Goal: Check status: Check status

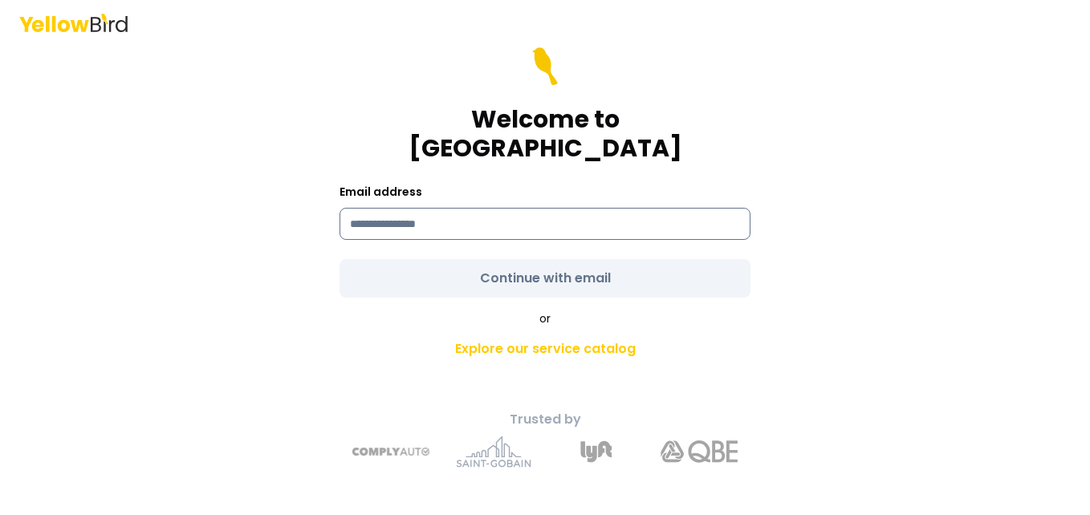
click at [347, 213] on input at bounding box center [544, 224] width 411 height 32
type input "**********"
click at [395, 265] on form "**********" at bounding box center [544, 172] width 411 height 250
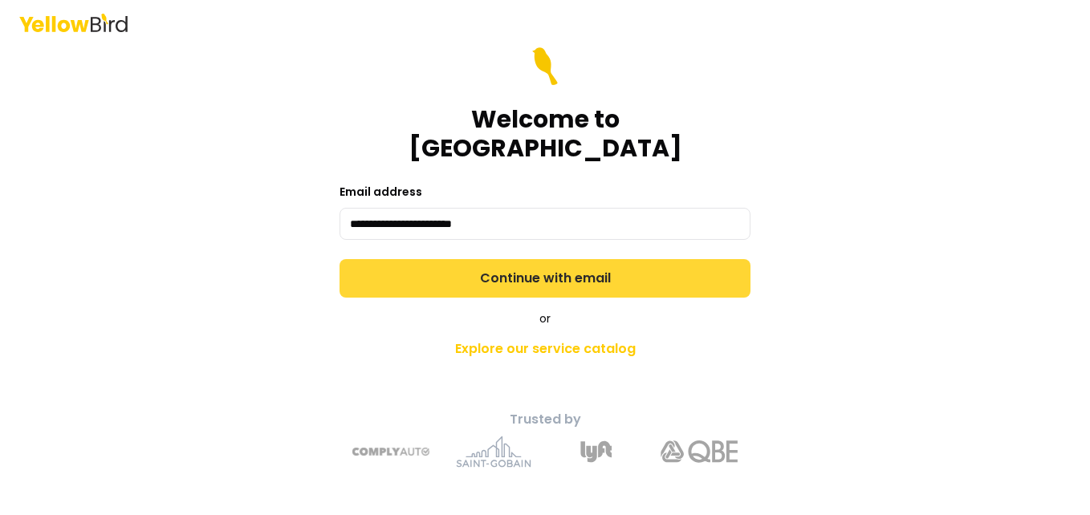
click at [469, 268] on button "Continue with email" at bounding box center [544, 278] width 411 height 39
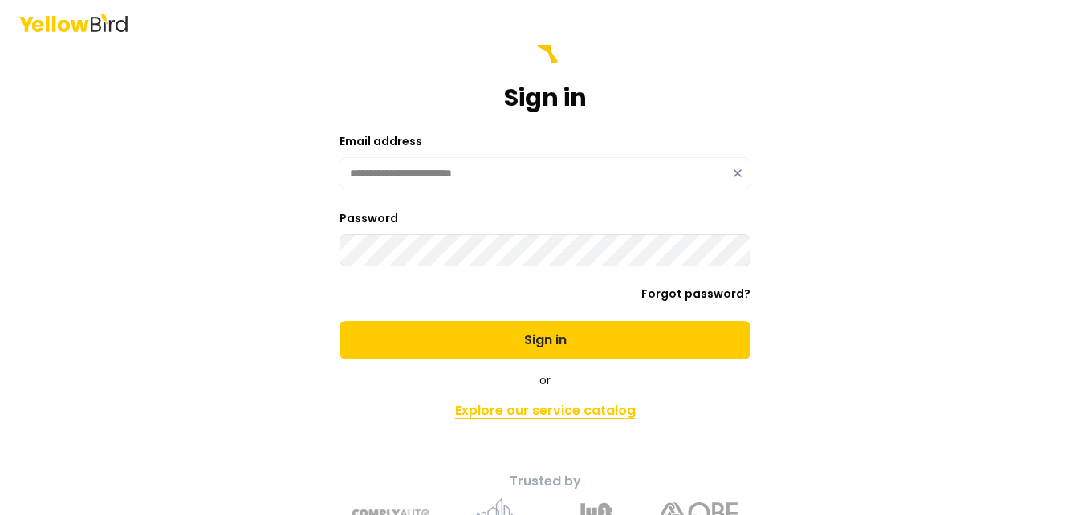
click at [734, 402] on link "Explore our service catalog" at bounding box center [544, 411] width 565 height 32
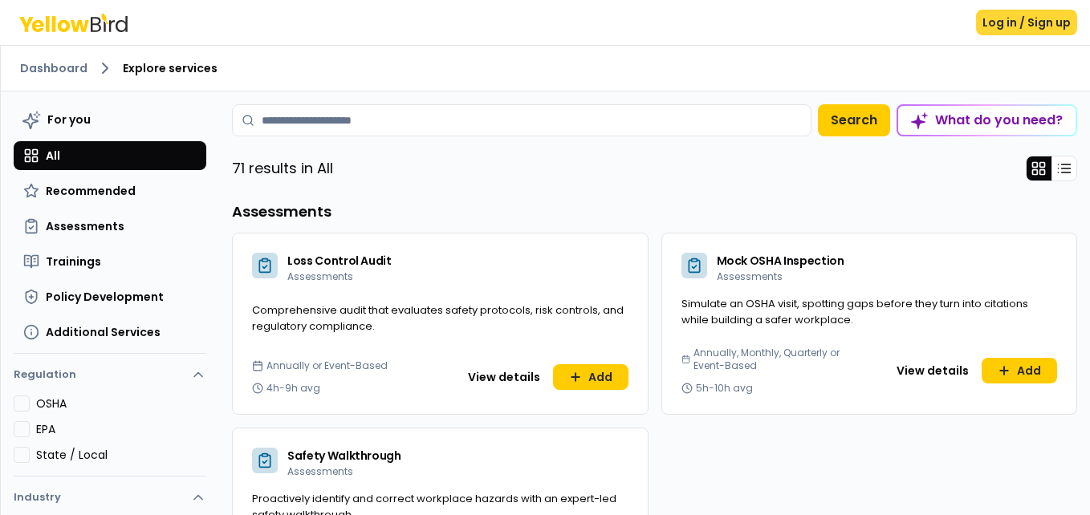
click at [996, 21] on button "Log in / Sign up" at bounding box center [1026, 23] width 101 height 26
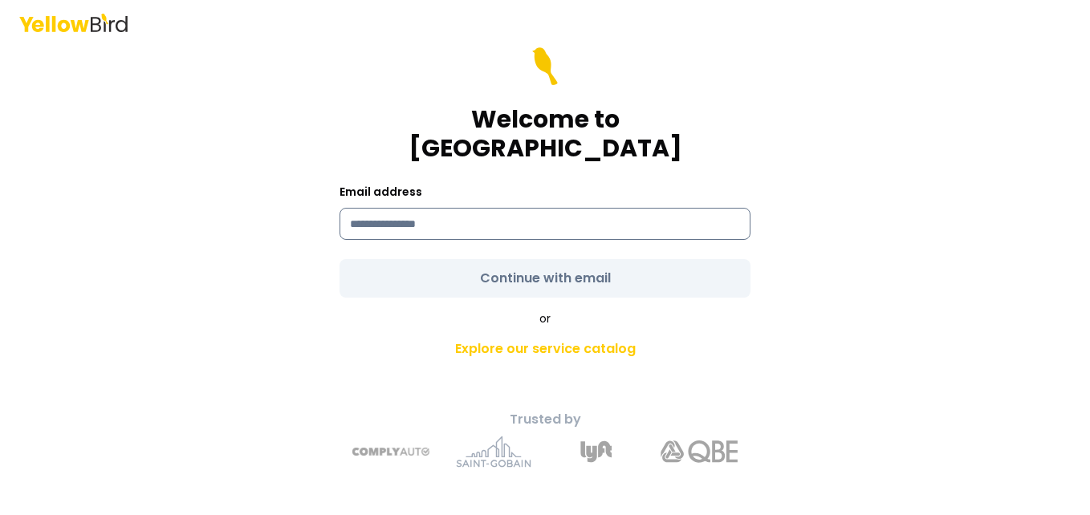
click at [359, 208] on input at bounding box center [544, 224] width 411 height 32
type input "**********"
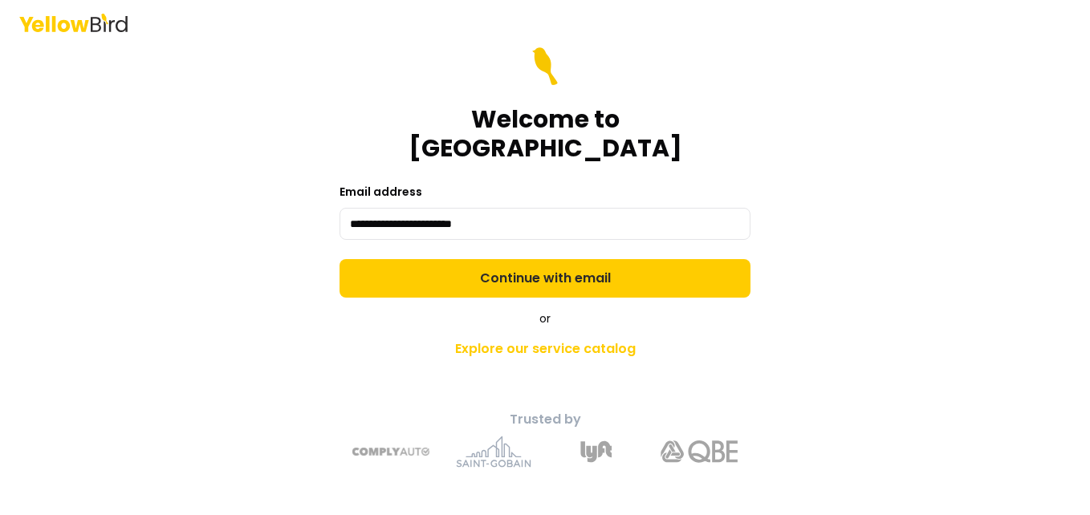
click at [338, 313] on div "or Explore our service catalog" at bounding box center [544, 338] width 565 height 55
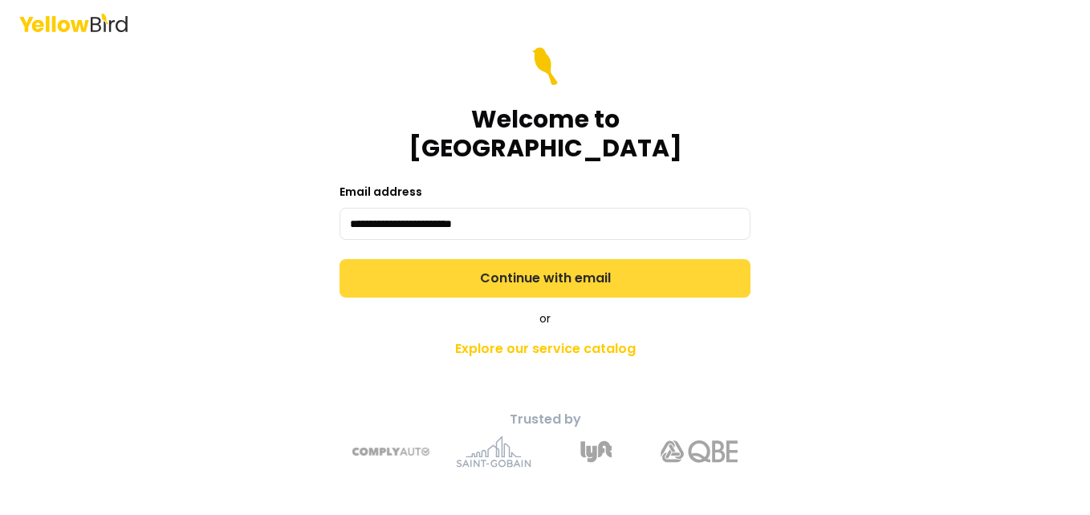
click at [491, 272] on button "Continue with email" at bounding box center [544, 278] width 411 height 39
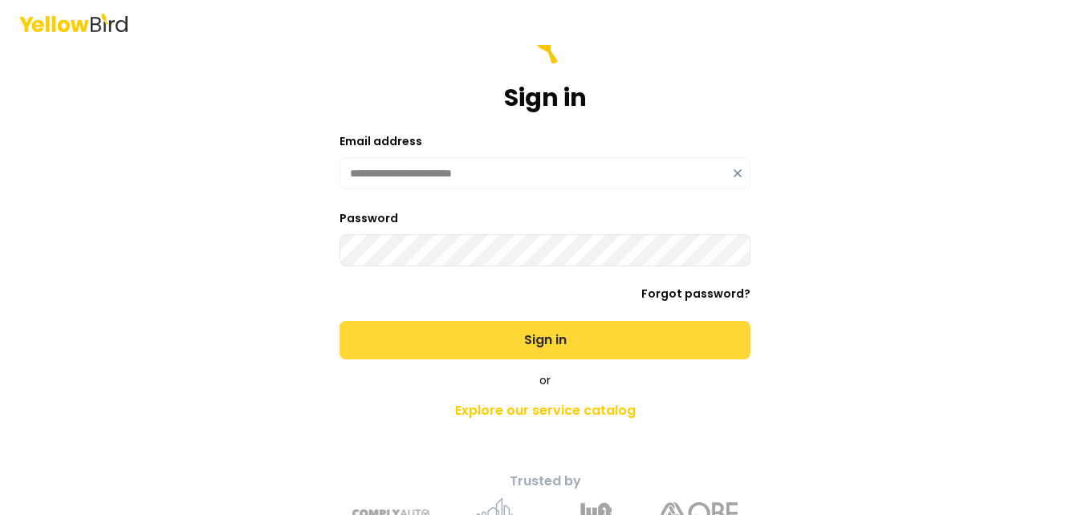
click at [518, 343] on button "Sign in" at bounding box center [544, 340] width 411 height 39
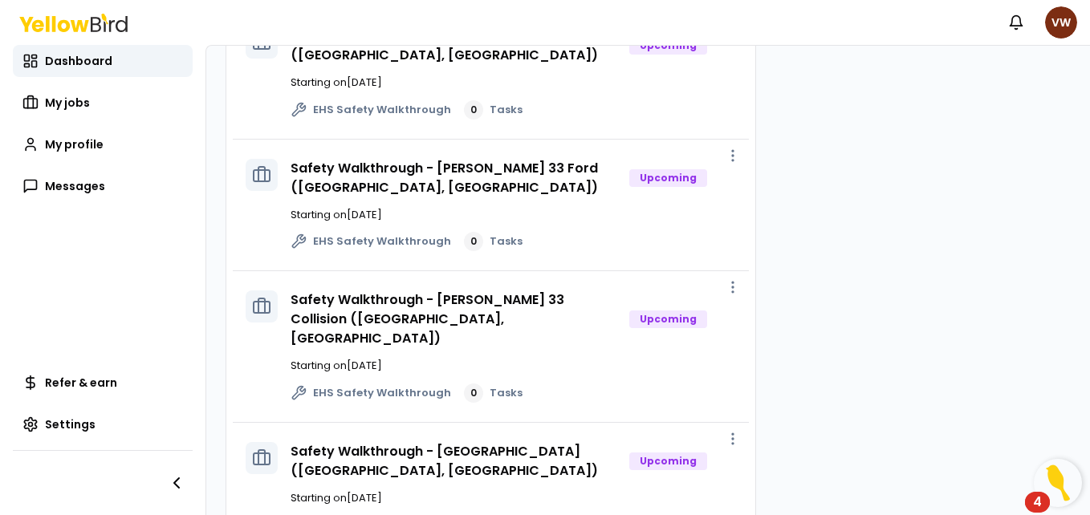
scroll to position [1884, 0]
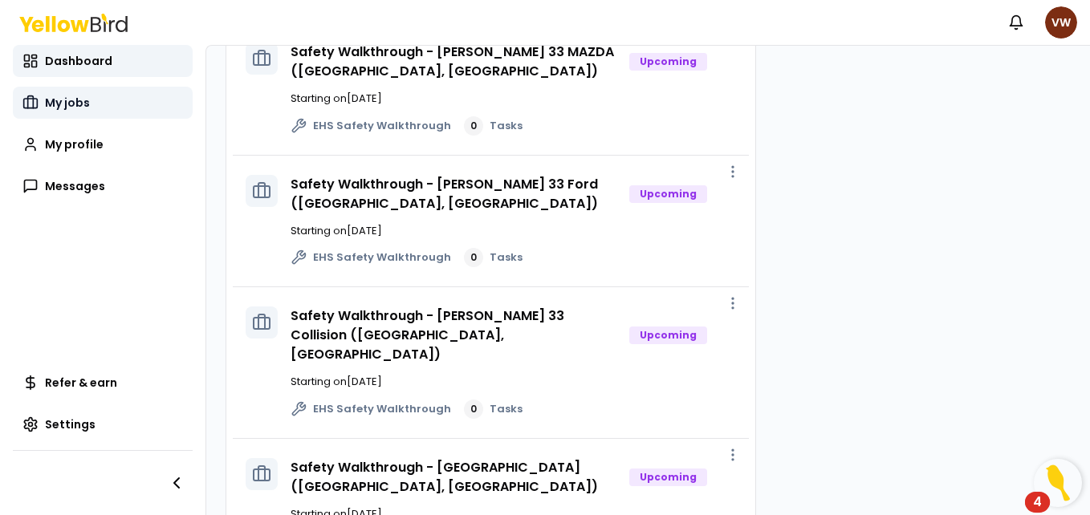
click at [69, 101] on span "My jobs" at bounding box center [67, 103] width 45 height 16
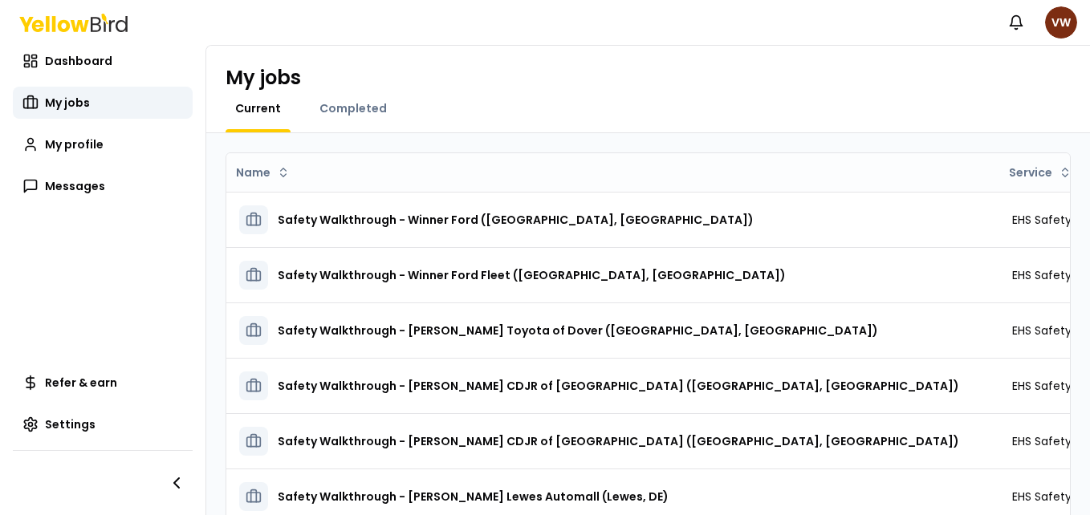
drag, startPoint x: 145, startPoint y: 154, endPoint x: 589, endPoint y: 55, distance: 454.6
click at [589, 55] on div "My jobs Current Completed" at bounding box center [648, 89] width 884 height 87
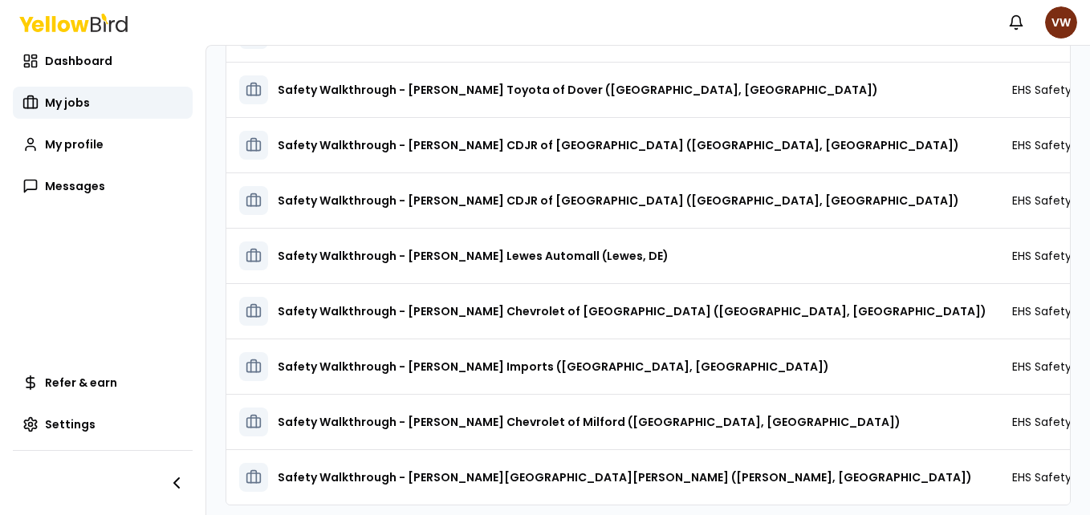
scroll to position [282, 0]
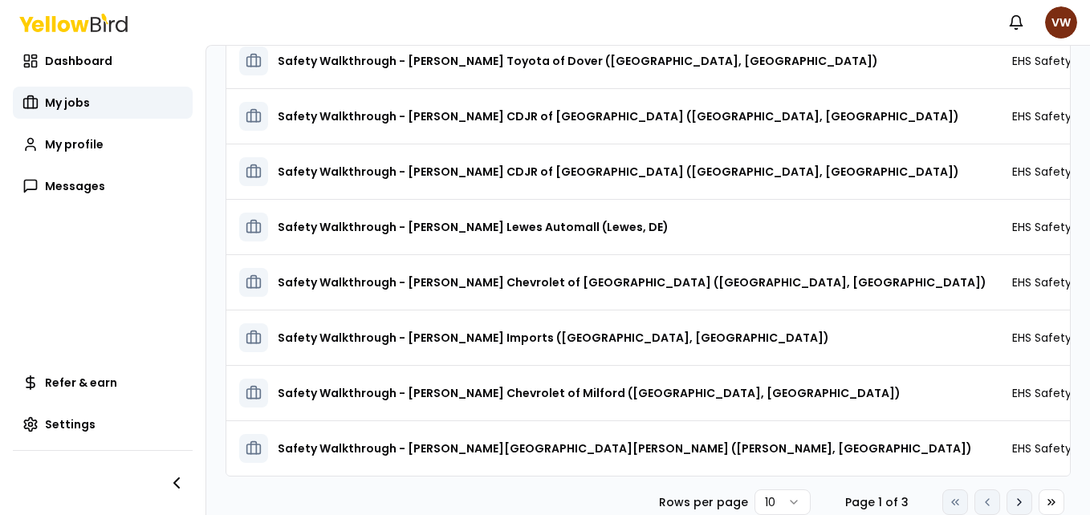
click at [1013, 501] on icon at bounding box center [1019, 502] width 13 height 13
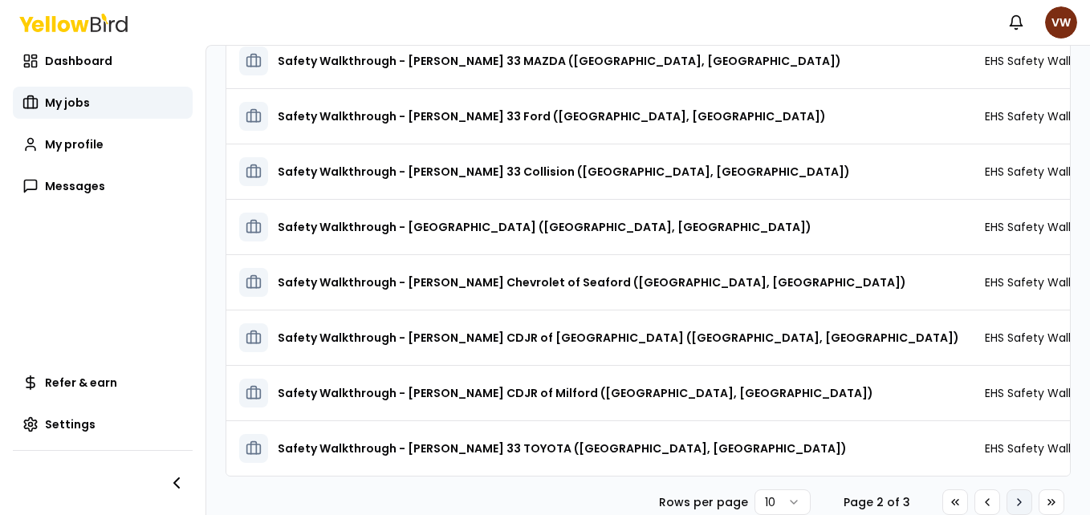
click at [1013, 501] on icon at bounding box center [1019, 502] width 13 height 13
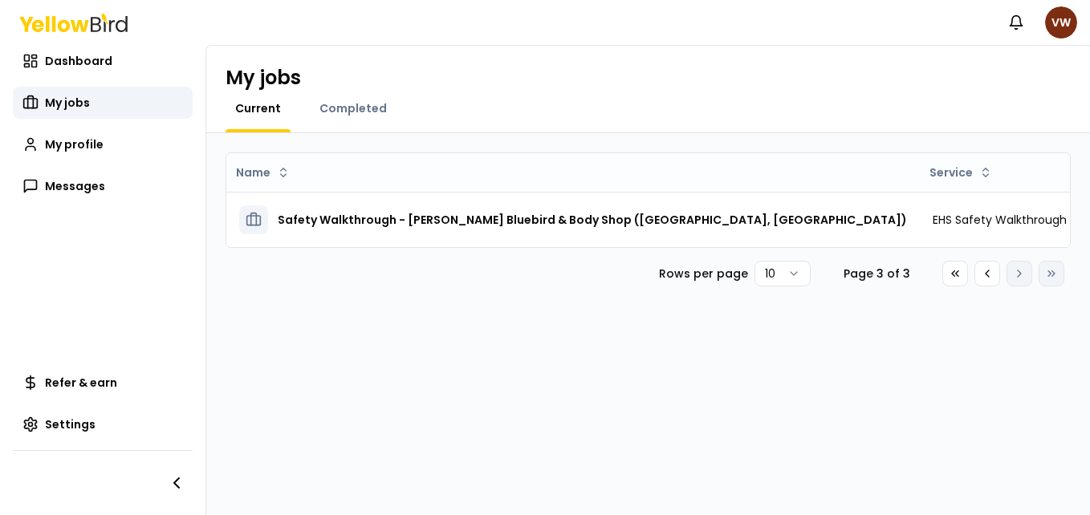
click at [616, 419] on div "Name Service Start date Tasks Posted by Status Safety Walkthrough - [PERSON_NAM…" at bounding box center [648, 324] width 884 height 382
click at [769, 457] on div "Name Service Start date Tasks Posted by Status Safety Walkthrough - [PERSON_NAM…" at bounding box center [648, 324] width 884 height 382
click at [987, 277] on icon at bounding box center [986, 273] width 3 height 6
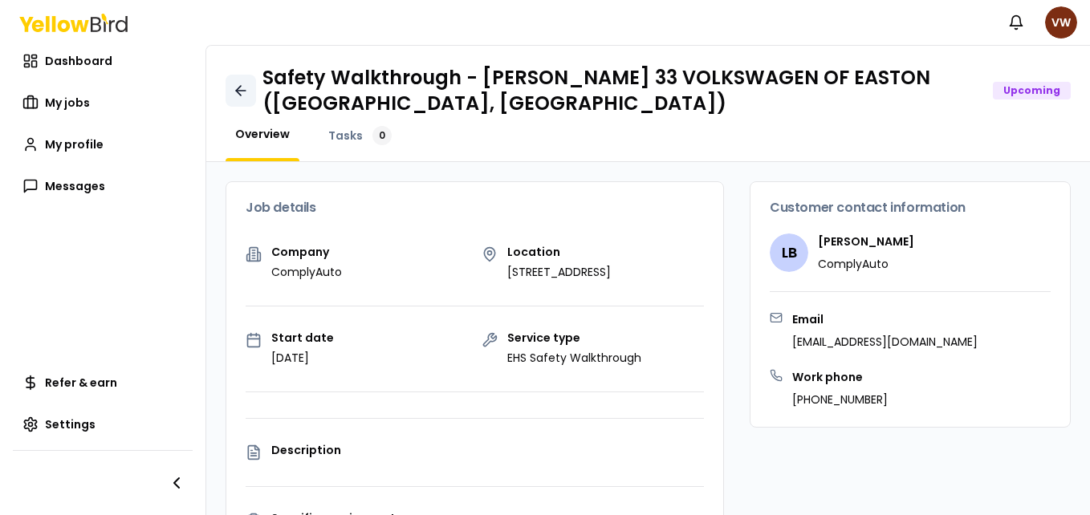
click at [237, 87] on icon at bounding box center [241, 91] width 16 height 16
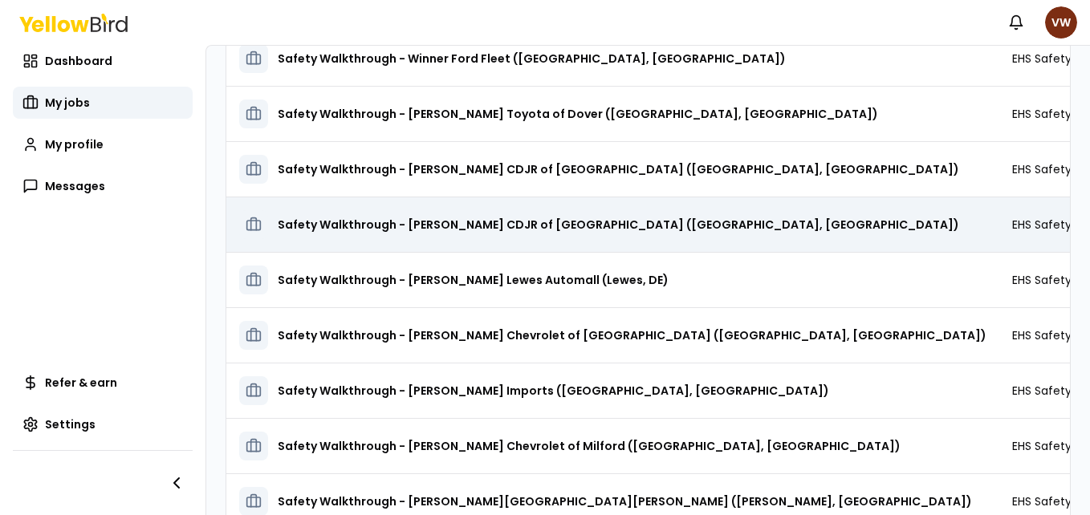
scroll to position [282, 0]
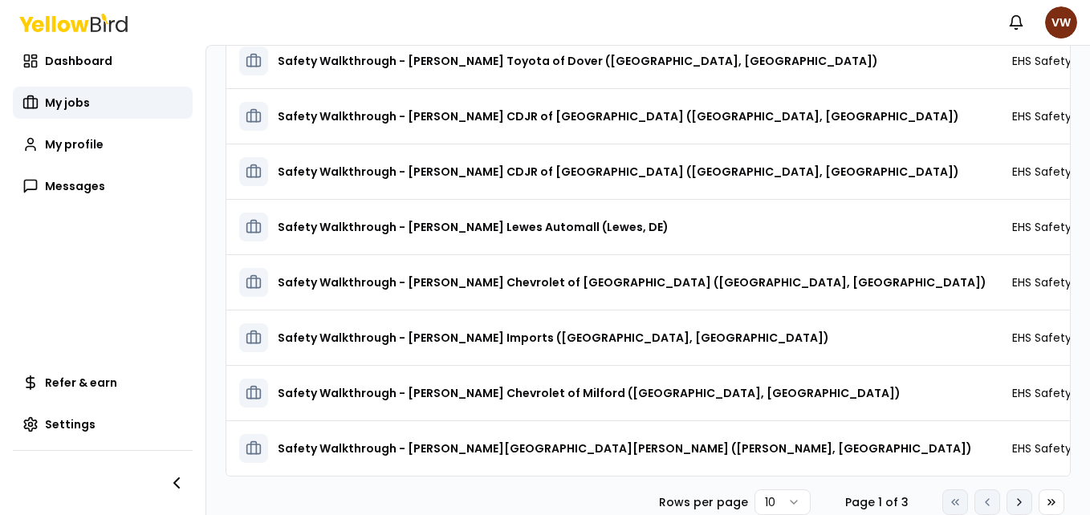
click at [1018, 505] on icon at bounding box center [1019, 502] width 3 height 6
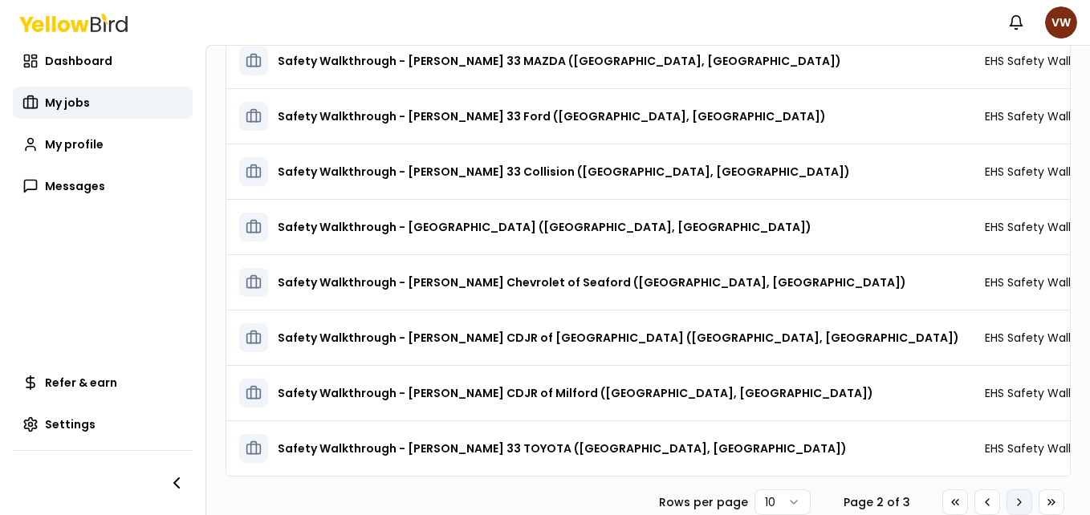
click at [1018, 501] on icon at bounding box center [1019, 502] width 3 height 6
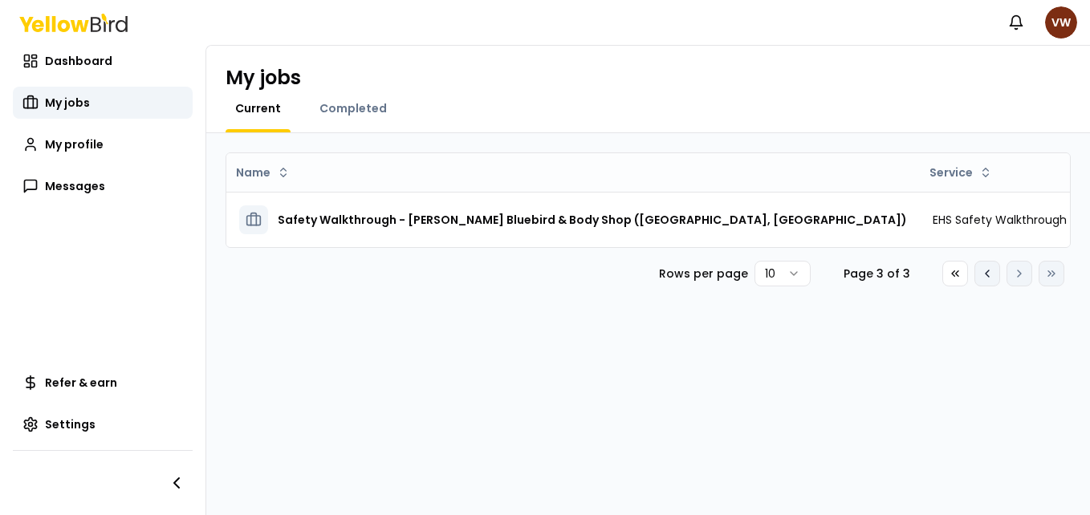
click at [988, 277] on icon at bounding box center [986, 273] width 3 height 6
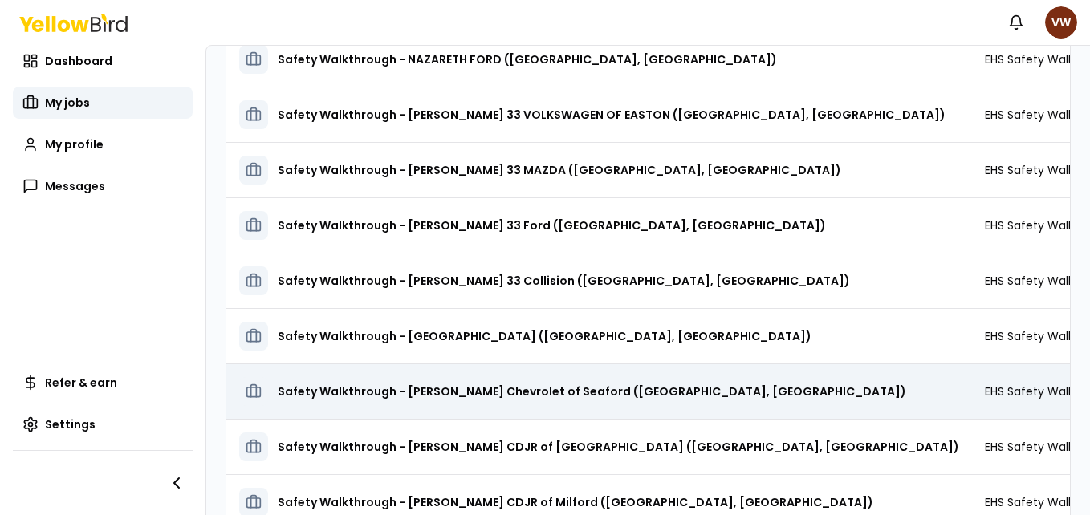
scroll to position [282, 0]
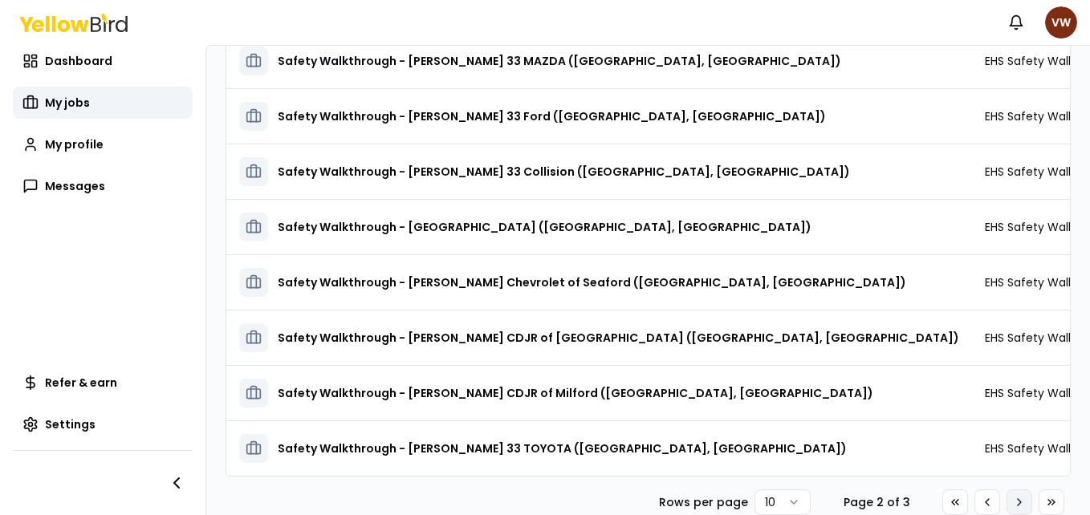
click at [1013, 505] on icon at bounding box center [1019, 502] width 13 height 13
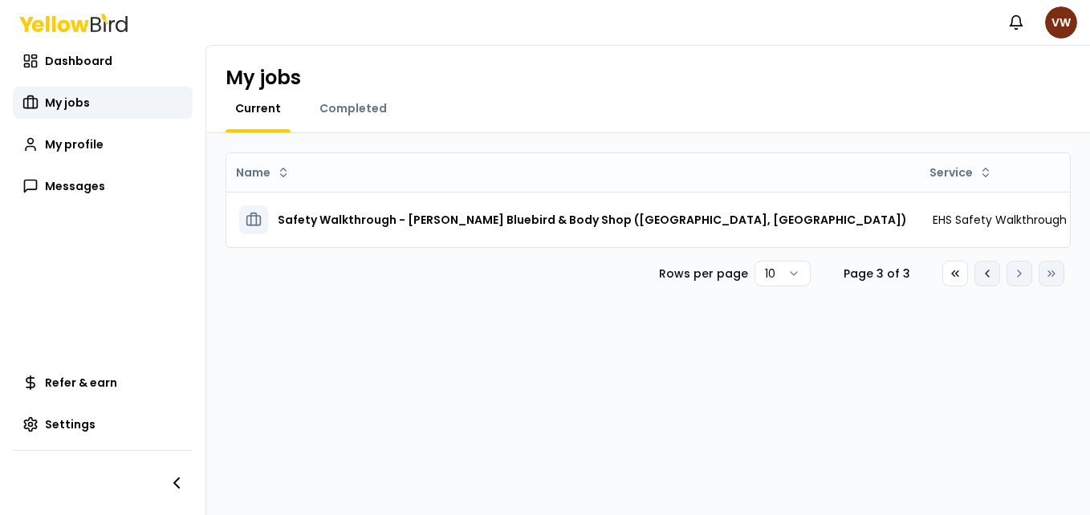
click at [986, 277] on icon at bounding box center [986, 273] width 3 height 6
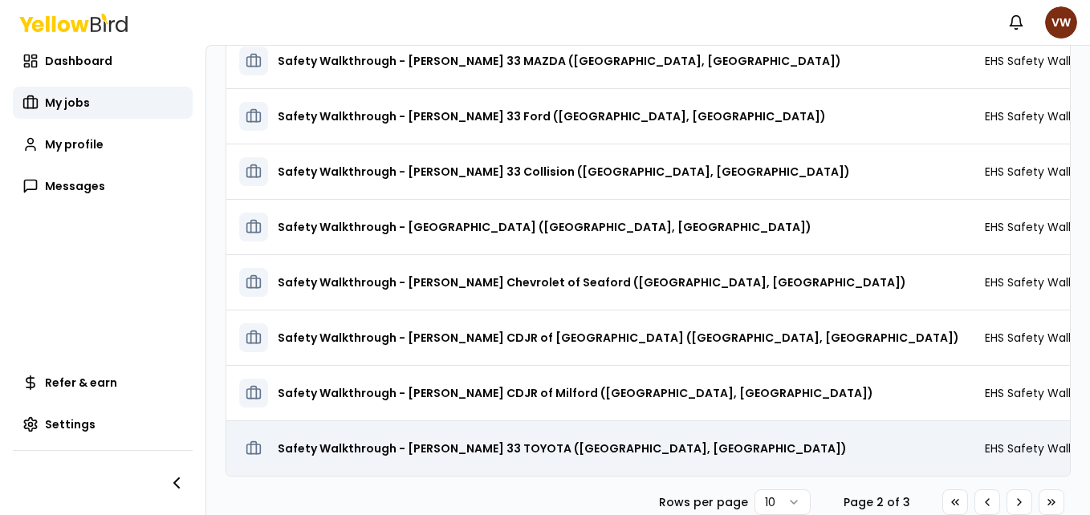
scroll to position [282, 0]
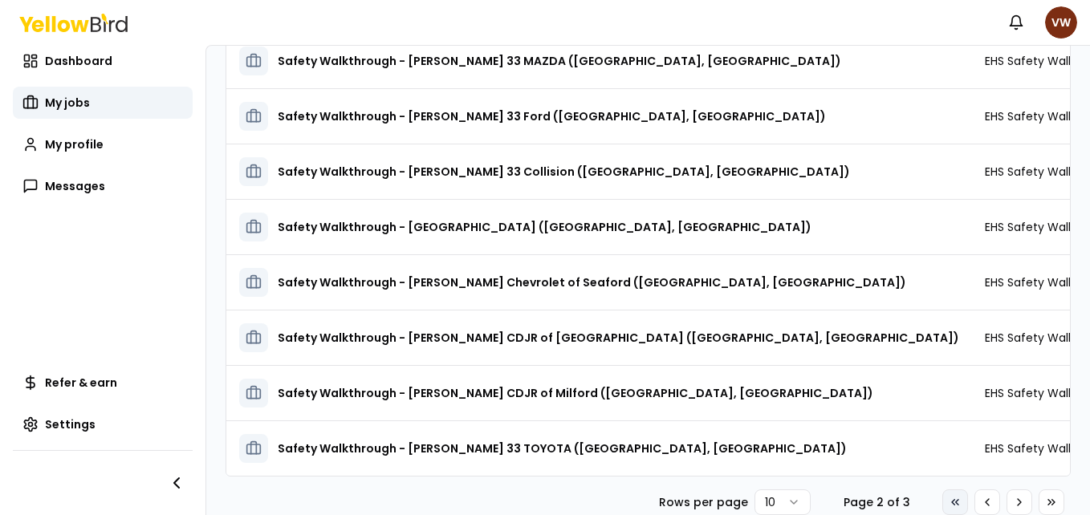
click at [949, 505] on icon at bounding box center [955, 502] width 13 height 13
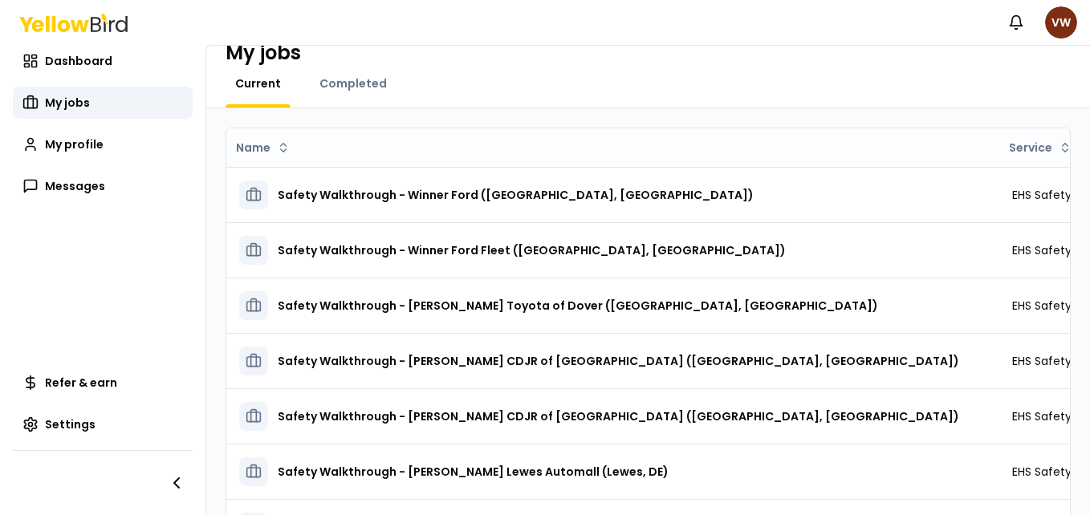
scroll to position [0, 0]
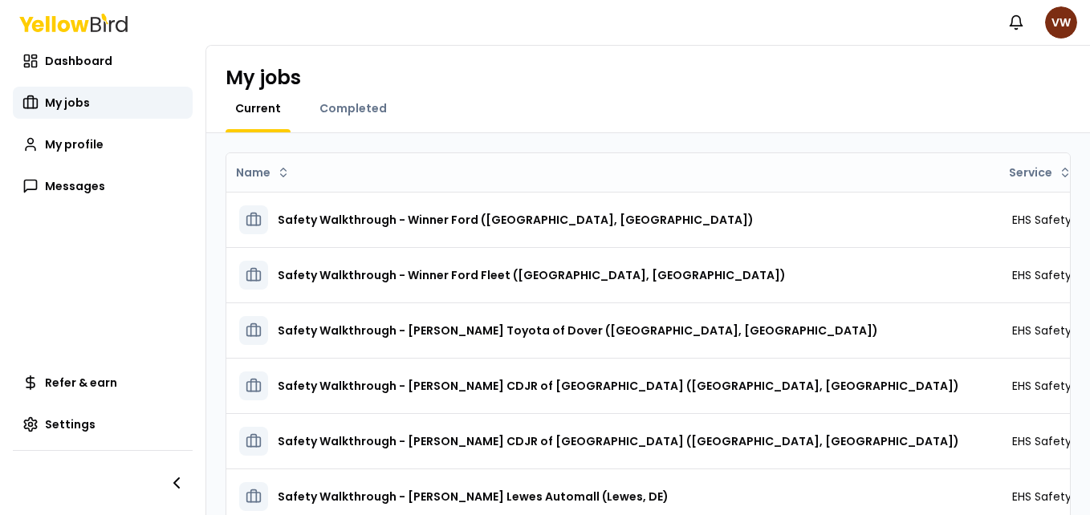
click at [74, 234] on nav "Dashboard My jobs My profile Messages Refer & earn Settings" at bounding box center [102, 280] width 205 height 470
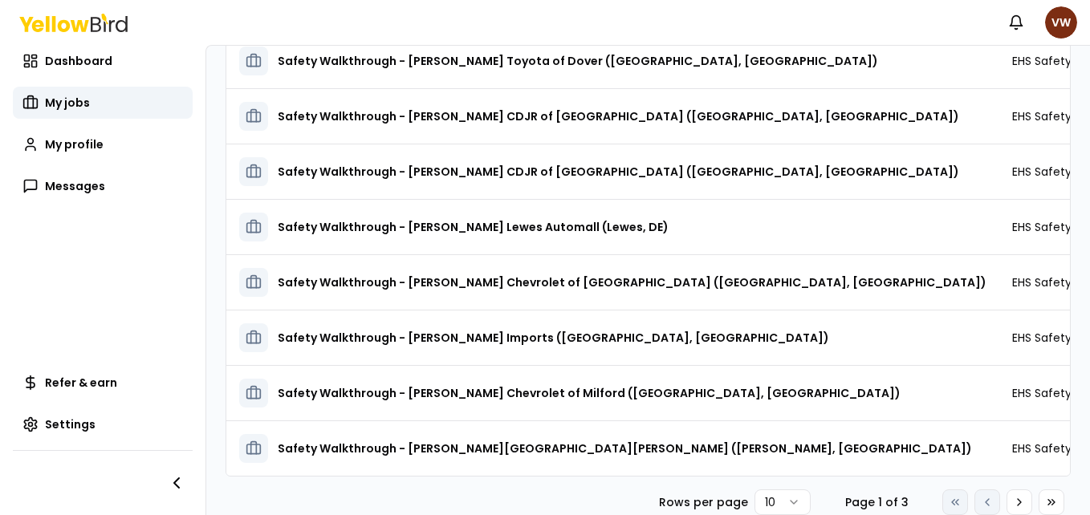
scroll to position [282, 0]
click at [1013, 506] on icon at bounding box center [1019, 502] width 13 height 13
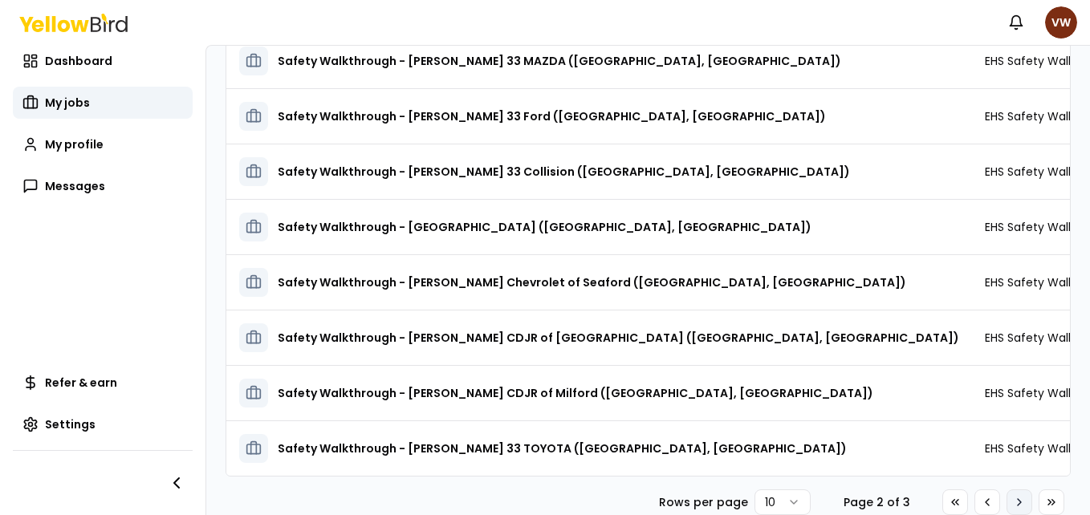
click at [1018, 501] on icon at bounding box center [1019, 502] width 3 height 6
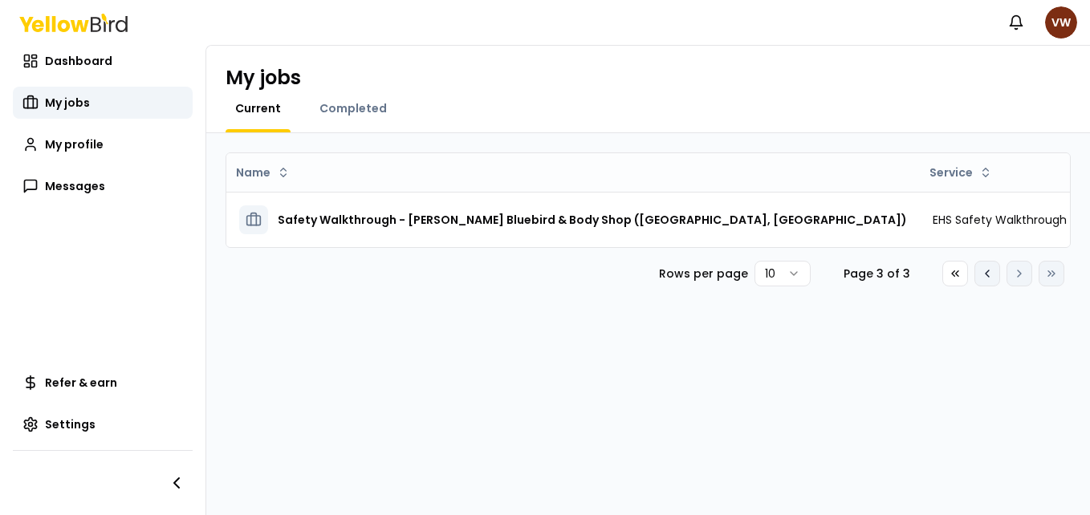
click at [985, 280] on icon at bounding box center [987, 273] width 13 height 13
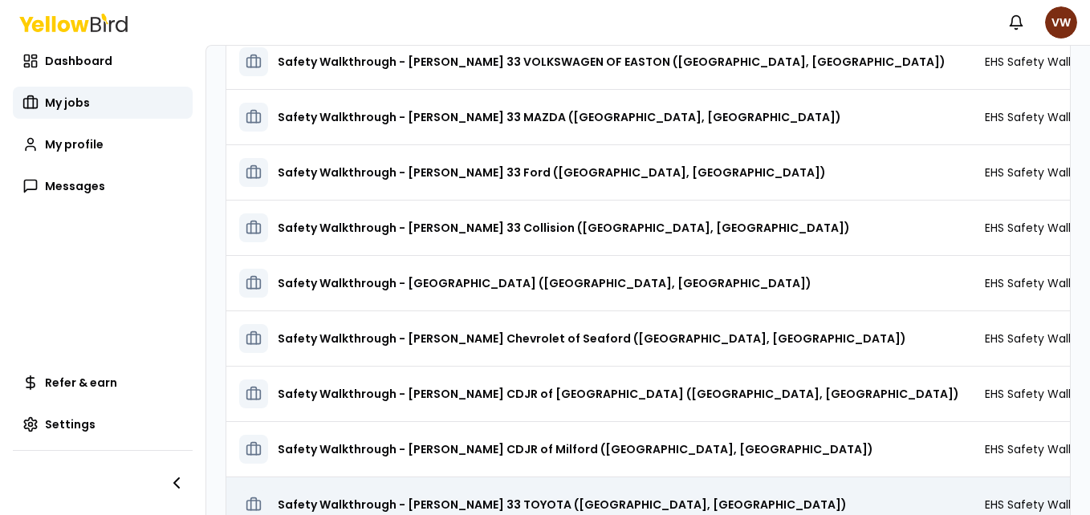
scroll to position [241, 0]
